Goal: Task Accomplishment & Management: Manage account settings

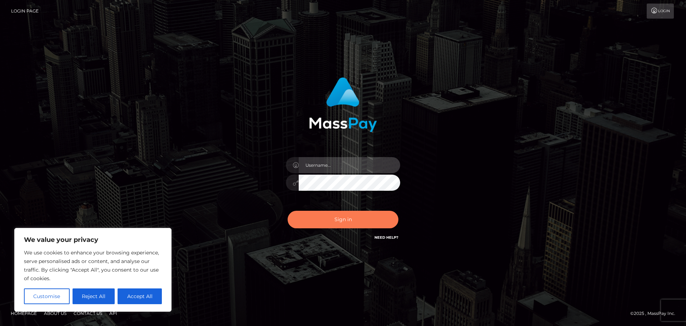
type input "Jennifer"
click at [344, 216] on button "Sign in" at bounding box center [343, 220] width 111 height 18
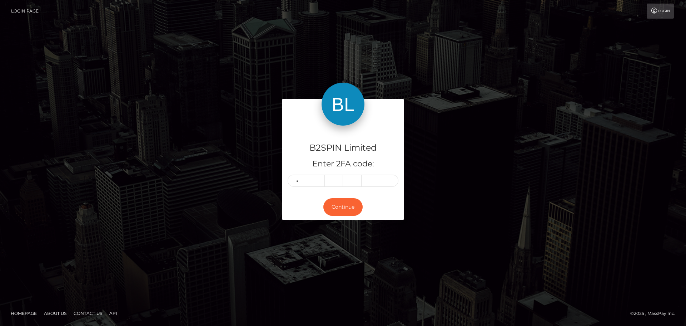
type input "7"
type input "9"
type input "0"
type input "5"
type input "8"
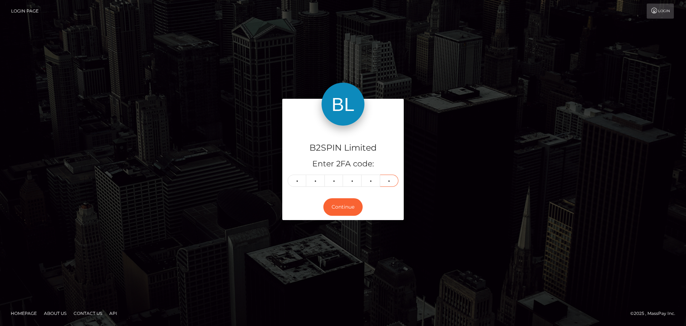
type input "0"
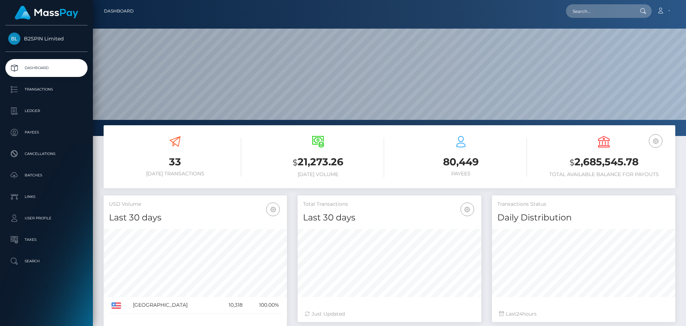
scroll to position [127, 184]
click at [31, 90] on p "Transactions" at bounding box center [46, 89] width 76 height 11
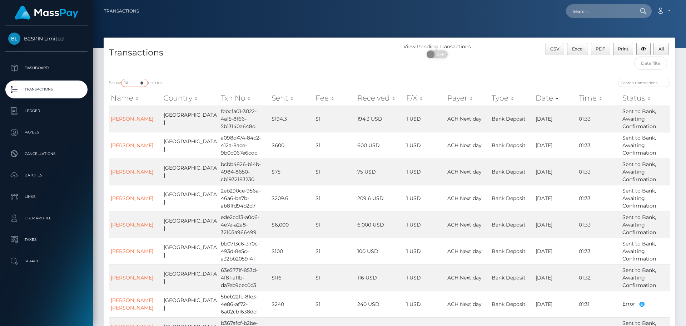
click at [138, 79] on select "10 25 50 100 250 500 1,000 3,500" at bounding box center [134, 83] width 27 height 8
select select "3500"
click at [122, 79] on select "10 25 50 100 250 500 1,000 3,500" at bounding box center [134, 83] width 27 height 8
drag, startPoint x: 593, startPoint y: 48, endPoint x: 467, endPoint y: 3, distance: 133.6
click at [593, 48] on button "PDF" at bounding box center [600, 49] width 19 height 12
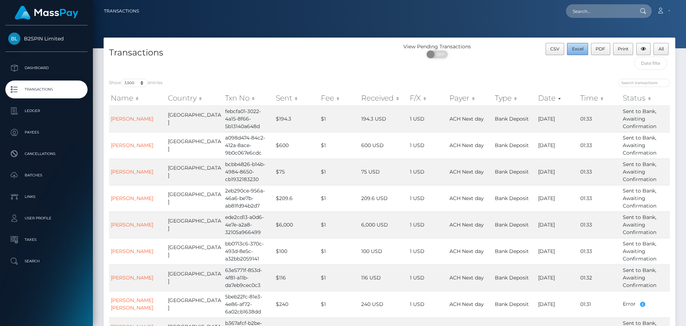
click at [579, 52] on button "Excel" at bounding box center [577, 49] width 21 height 12
